Goal: Transaction & Acquisition: Book appointment/travel/reservation

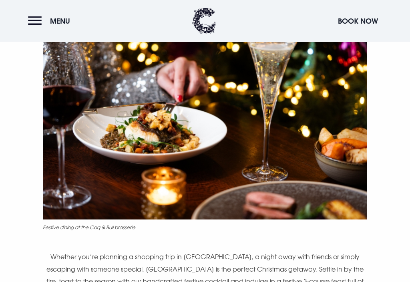
scroll to position [341, 0]
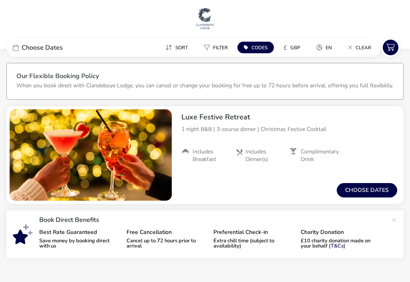
click at [374, 190] on button "Choose dates" at bounding box center [367, 190] width 61 height 14
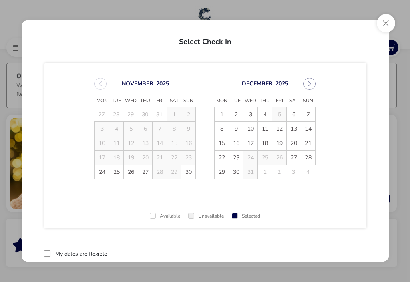
click at [309, 126] on span "14" at bounding box center [308, 129] width 14 height 14
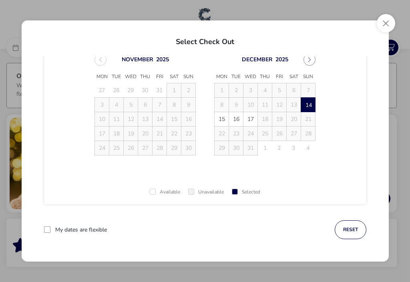
scroll to position [24, 0]
click at [222, 116] on span "15" at bounding box center [222, 120] width 14 height 14
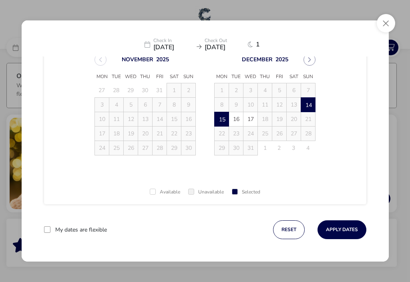
click at [345, 228] on button "Apply Dates" at bounding box center [342, 229] width 49 height 19
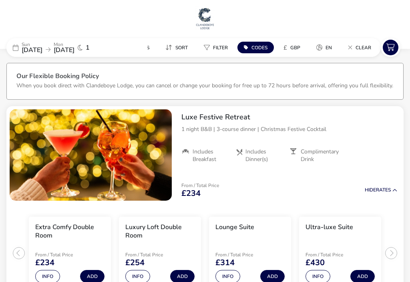
click at [198, 186] on p "From / Total Price" at bounding box center [201, 185] width 38 height 5
click at [390, 44] on icon at bounding box center [391, 48] width 16 height 16
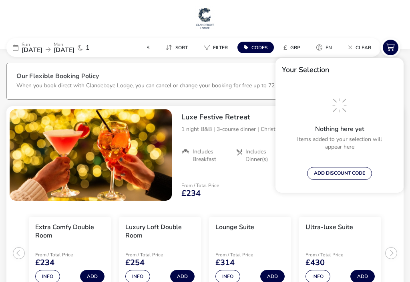
click at [340, 174] on button "ADD DISCOUNT CODE" at bounding box center [339, 173] width 65 height 13
click at [406, 209] on div "Our Flexible Booking Policy When you book direct with [GEOGRAPHIC_DATA], you ca…" at bounding box center [205, 212] width 410 height 310
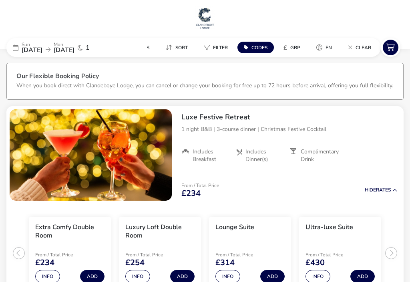
click at [403, 112] on div "Luxe Festive Retreat 1 night B&B | 3-course dinner | Christmas Festive Cocktail…" at bounding box center [289, 137] width 229 height 63
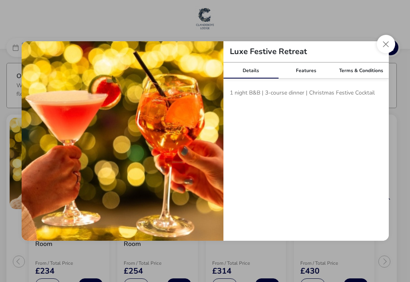
click at [387, 44] on button "Close modal" at bounding box center [386, 44] width 18 height 18
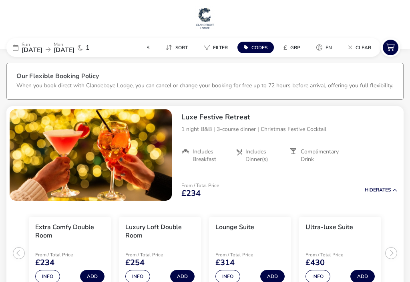
click at [392, 45] on icon at bounding box center [391, 48] width 16 height 16
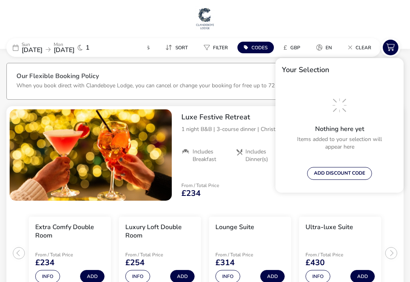
click at [403, 186] on div "Nothing here yet Items added to your selection will appear here ADD DISCOUNT CO…" at bounding box center [340, 136] width 128 height 113
click at [399, 178] on div "ADD DISCOUNT CODE" at bounding box center [339, 173] width 123 height 13
click at [274, 199] on div "From / Total Price £234 Hide Rates" at bounding box center [289, 190] width 229 height 27
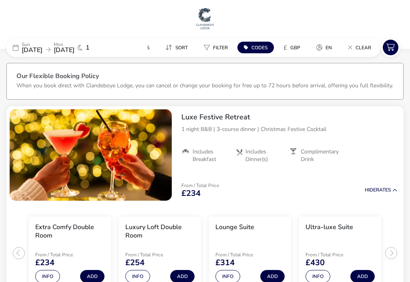
click at [383, 190] on button "Hide Rates" at bounding box center [381, 190] width 32 height 5
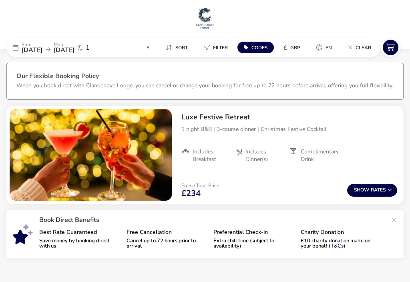
click at [392, 191] on icon at bounding box center [389, 190] width 5 height 5
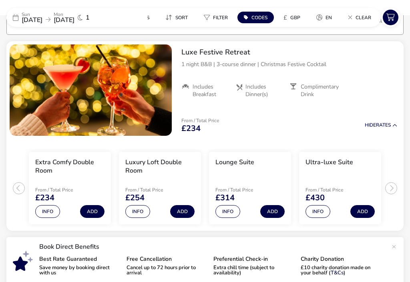
scroll to position [66, 0]
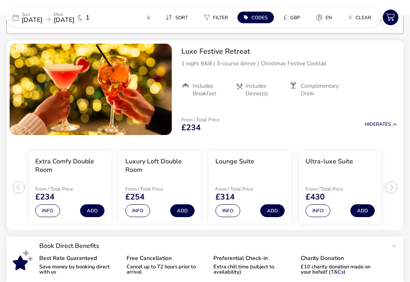
click at [94, 210] on button "Add" at bounding box center [92, 210] width 24 height 13
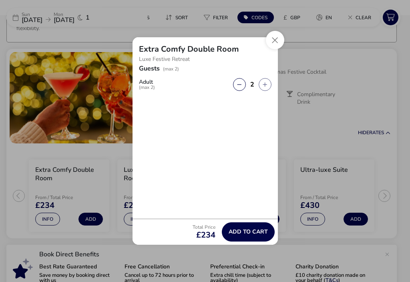
click at [245, 232] on span "Add to cart" at bounding box center [248, 232] width 39 height 6
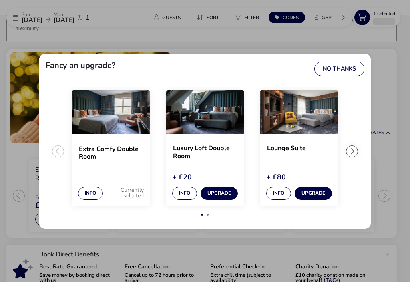
click at [337, 67] on button "No Thanks" at bounding box center [340, 69] width 50 height 14
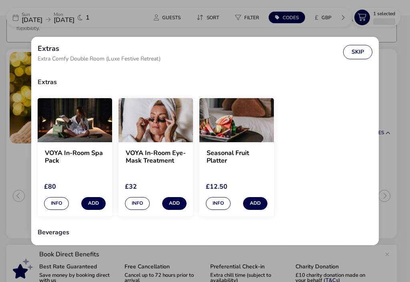
click at [362, 46] on button "Skip" at bounding box center [357, 52] width 29 height 14
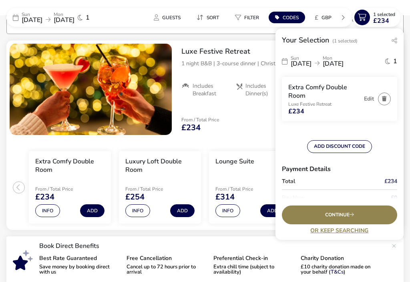
click at [348, 215] on span "Continue" at bounding box center [339, 214] width 29 height 5
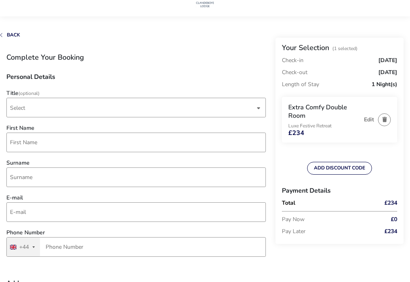
scroll to position [17, 0]
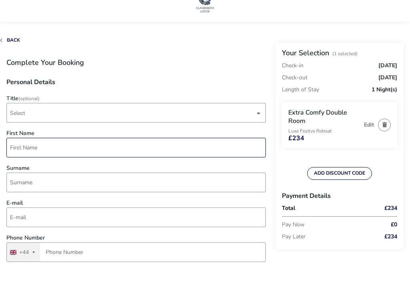
click at [46, 149] on input "First Name" at bounding box center [136, 148] width 260 height 20
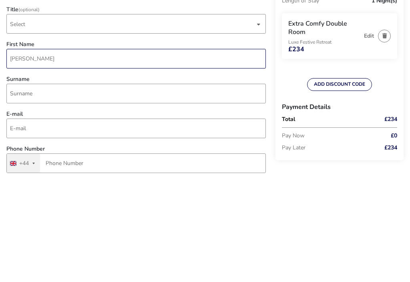
type input "[PERSON_NAME]"
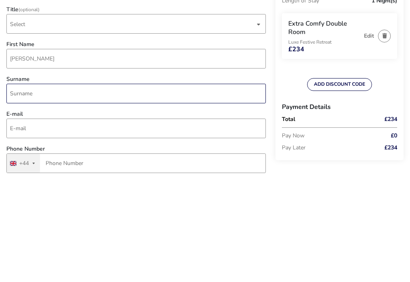
click at [59, 173] on input "Surname" at bounding box center [136, 183] width 260 height 20
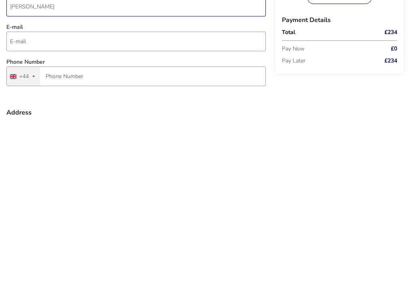
type input "[PERSON_NAME]"
click at [92, 195] on input "E-mail" at bounding box center [136, 205] width 260 height 20
type input "[PERSON_NAME][EMAIL_ADDRESS][DOMAIN_NAME]"
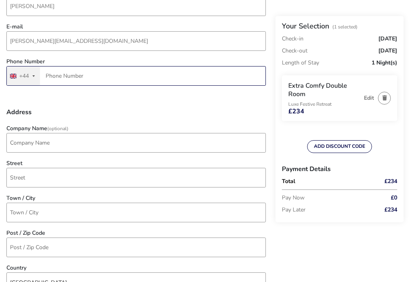
click at [75, 77] on input "Phone Number" at bounding box center [136, 76] width 260 height 20
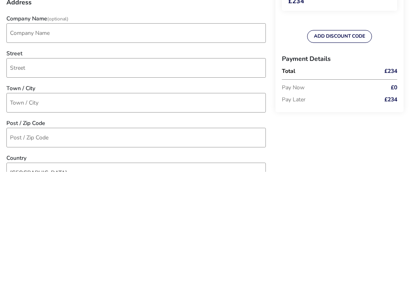
type input "7893 211675"
click at [48, 168] on input "Street" at bounding box center [136, 178] width 260 height 20
type input "Rosepark"
click at [8, 168] on input "Rosepark" at bounding box center [136, 178] width 260 height 20
type input "45 Rosepark"
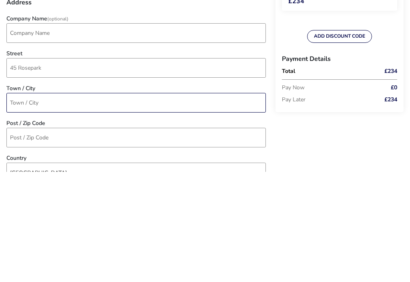
click at [59, 203] on input "Town / City" at bounding box center [136, 213] width 260 height 20
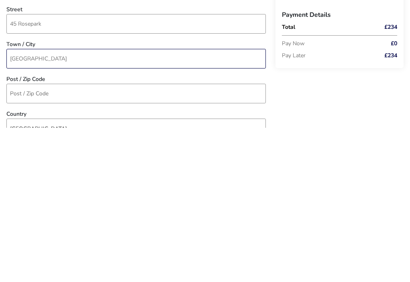
type input "[GEOGRAPHIC_DATA]"
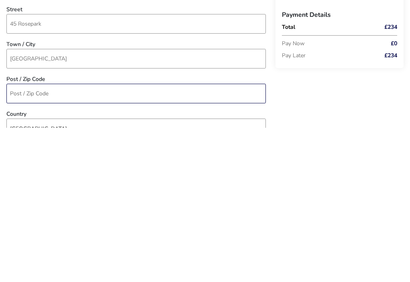
click at [72, 238] on input "Post / Zip Code" at bounding box center [136, 248] width 260 height 20
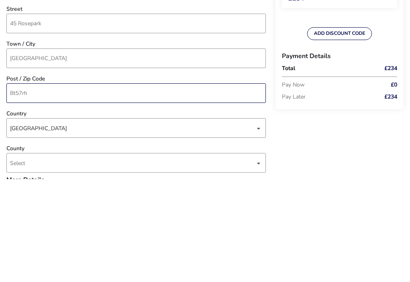
scroll to position [251, 0]
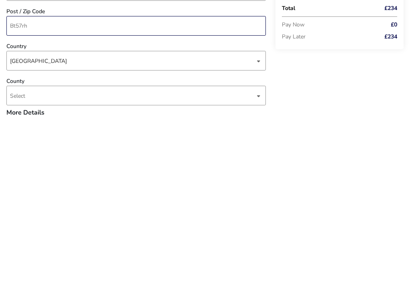
type input "Bt57rh"
click at [56, 250] on span "Select" at bounding box center [132, 259] width 245 height 19
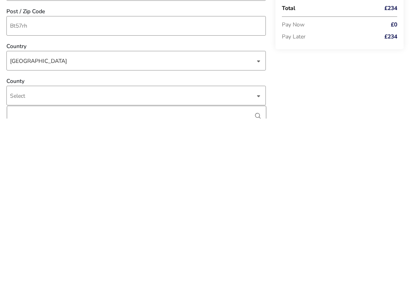
click at [23, 256] on span "Select" at bounding box center [17, 260] width 15 height 8
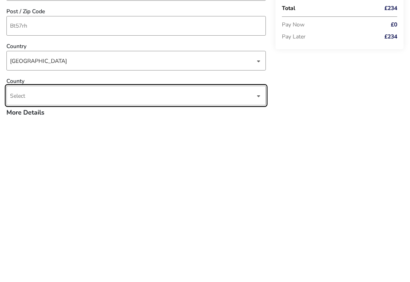
scroll to position [432, 0]
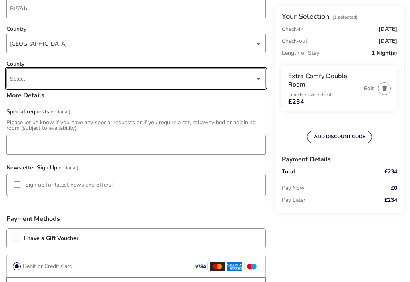
click at [41, 75] on span "Select" at bounding box center [132, 78] width 245 height 19
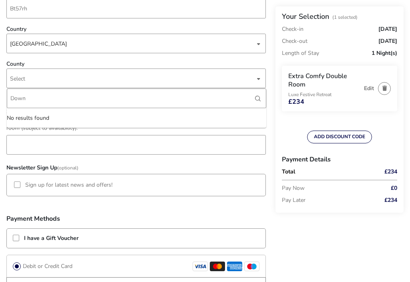
type input "Down"
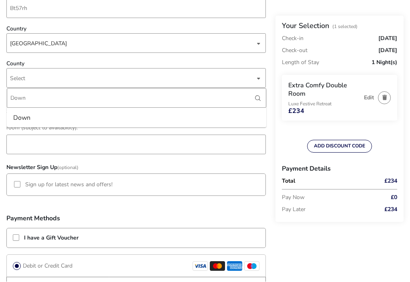
scroll to position [498, 0]
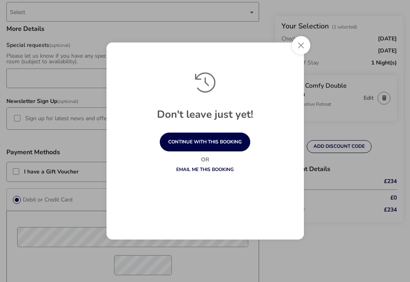
click at [222, 139] on button "continue with this booking" at bounding box center [205, 142] width 91 height 19
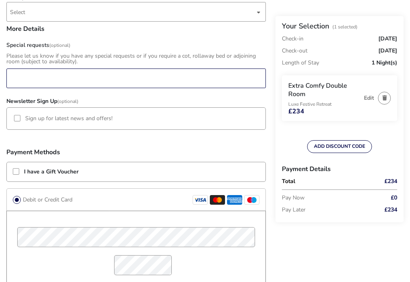
click at [28, 75] on input "Special requests (Optional)" at bounding box center [136, 79] width 260 height 20
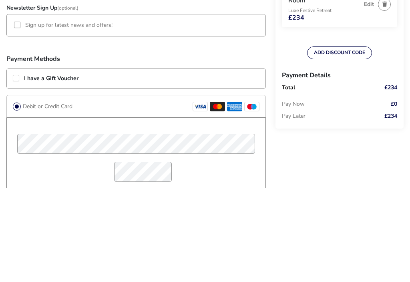
type input "[PERSON_NAME]’s birthday so a candle on her dessert !"
click at [12, 108] on li "Sign up for latest news and offers!" at bounding box center [136, 119] width 260 height 22
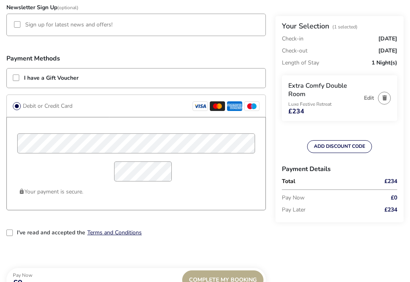
click at [19, 24] on div at bounding box center [17, 24] width 6 height 6
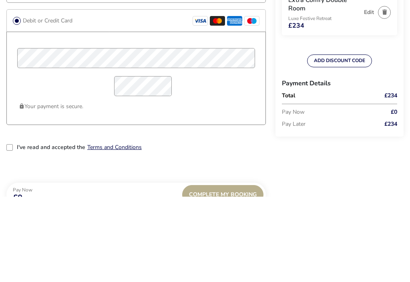
scroll to position [678, 0]
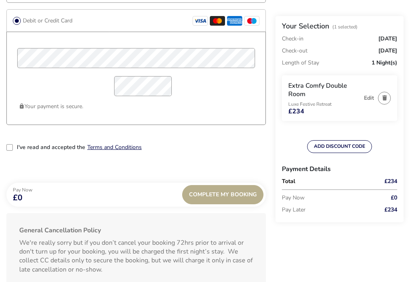
click at [10, 148] on div "2-term_condi" at bounding box center [9, 147] width 6 height 6
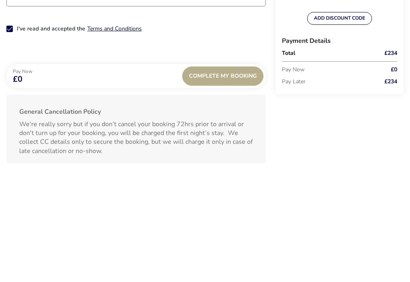
click at [228, 192] on span "Complete My Booking" at bounding box center [223, 195] width 68 height 6
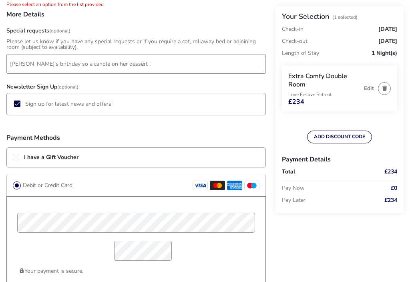
scroll to position [447, 0]
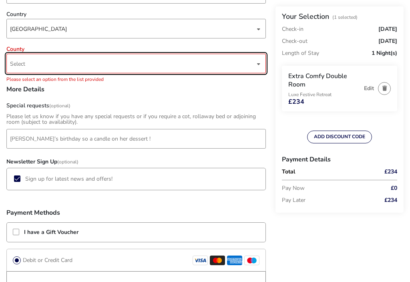
click at [42, 66] on span "Select" at bounding box center [132, 63] width 245 height 19
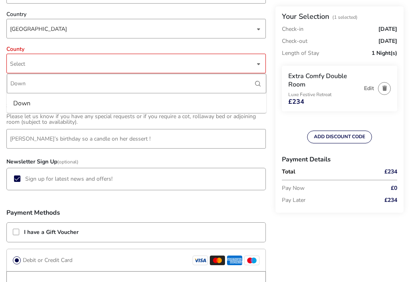
click at [255, 83] on input "Down" at bounding box center [137, 84] width 260 height 20
click at [27, 105] on div "Down" at bounding box center [21, 103] width 17 height 13
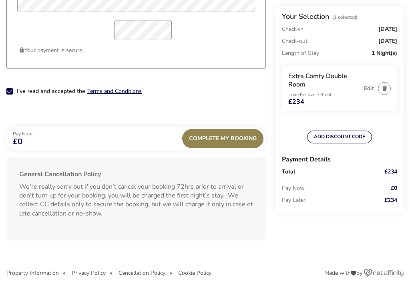
scroll to position [735, 0]
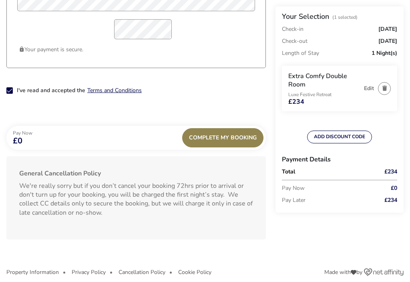
click at [230, 135] on span "Complete My Booking" at bounding box center [223, 138] width 68 height 6
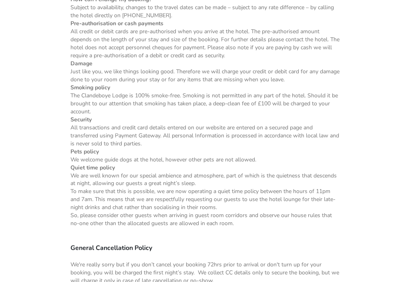
scroll to position [726, 0]
